Goal: Check status: Check status

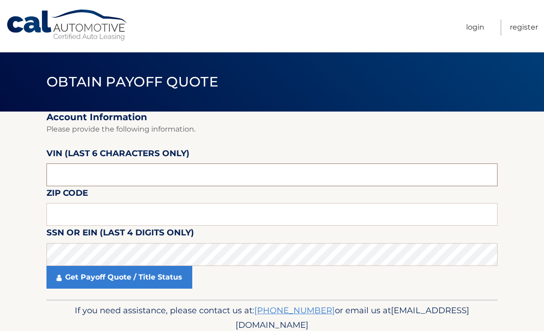
click at [234, 179] on input "text" at bounding box center [271, 175] width 451 height 23
type input "386394"
click at [203, 216] on input "text" at bounding box center [271, 214] width 451 height 23
type input "08002"
click at [172, 277] on link "Get Payoff Quote / Title Status" at bounding box center [119, 277] width 146 height 23
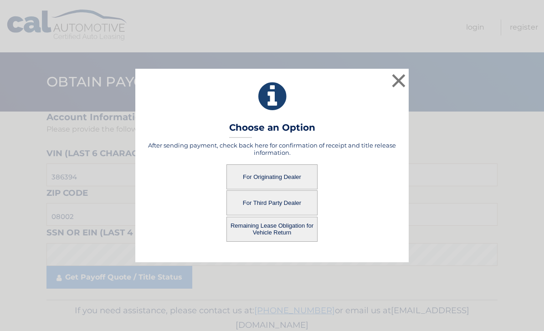
click at [289, 184] on button "For Originating Dealer" at bounding box center [271, 176] width 91 height 25
click at [298, 172] on button "For Originating Dealer" at bounding box center [271, 176] width 91 height 25
click at [308, 223] on button "Remaining Lease Obligation for Vehicle Return" at bounding box center [271, 229] width 91 height 25
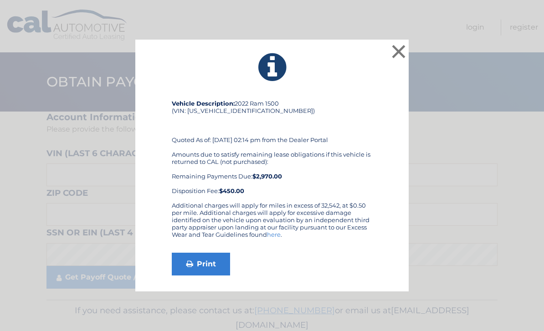
click at [401, 52] on button "×" at bounding box center [398, 51] width 18 height 18
